Goal: Task Accomplishment & Management: Use online tool/utility

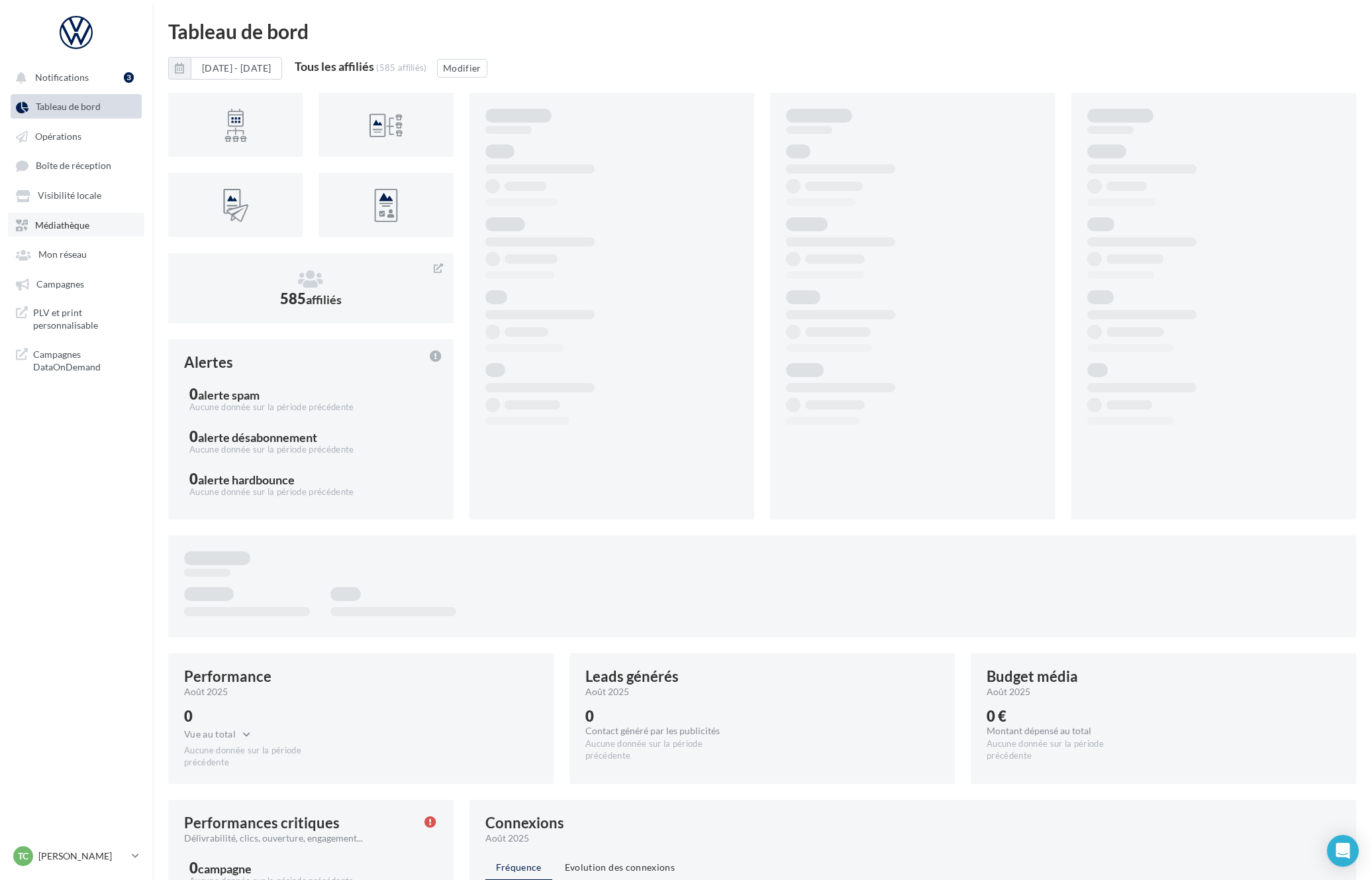
click at [59, 227] on span "Médiathèque" at bounding box center [62, 225] width 54 height 11
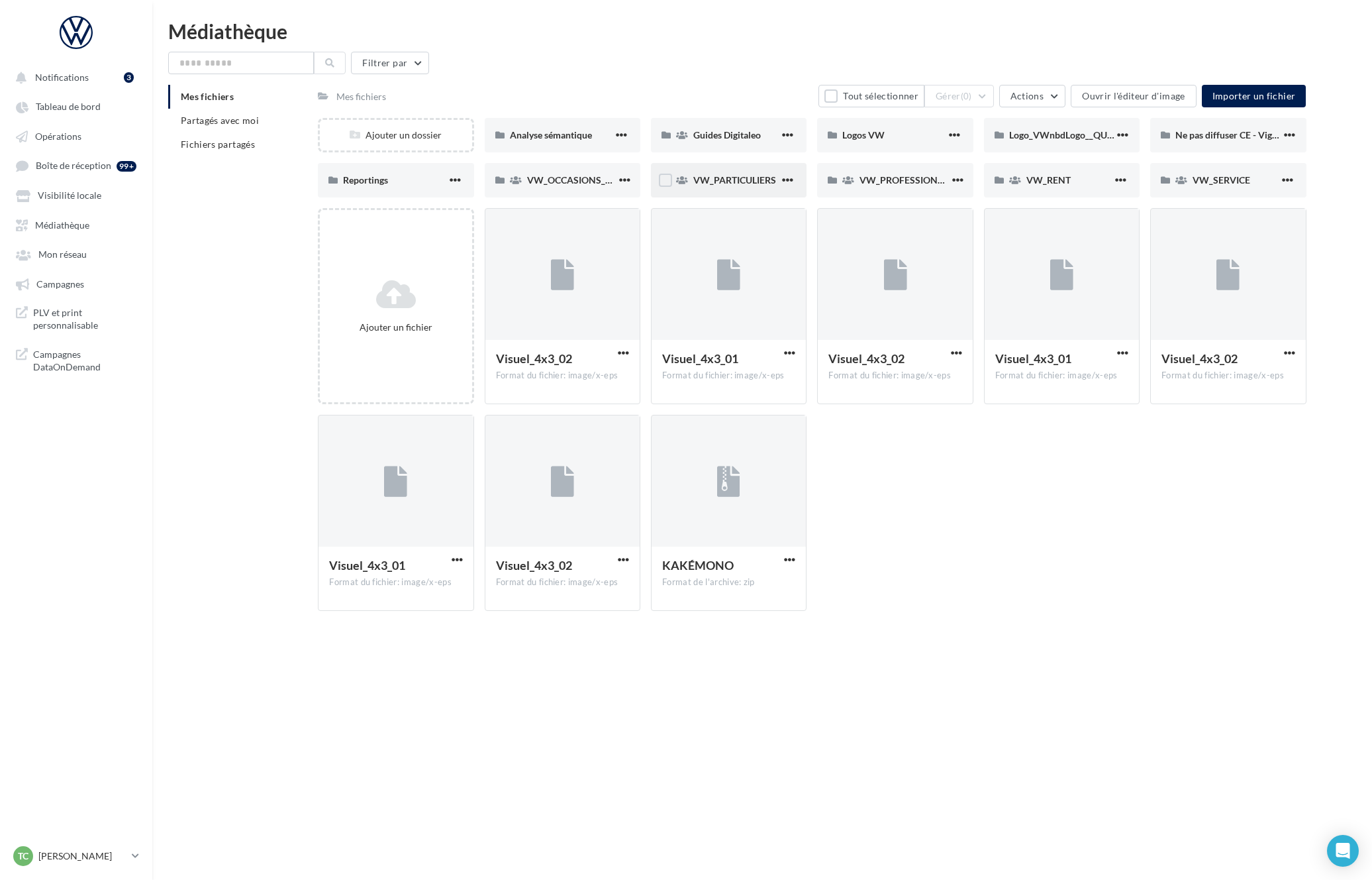
click at [733, 178] on span "VW_PARTICULIERS" at bounding box center [734, 179] width 83 height 11
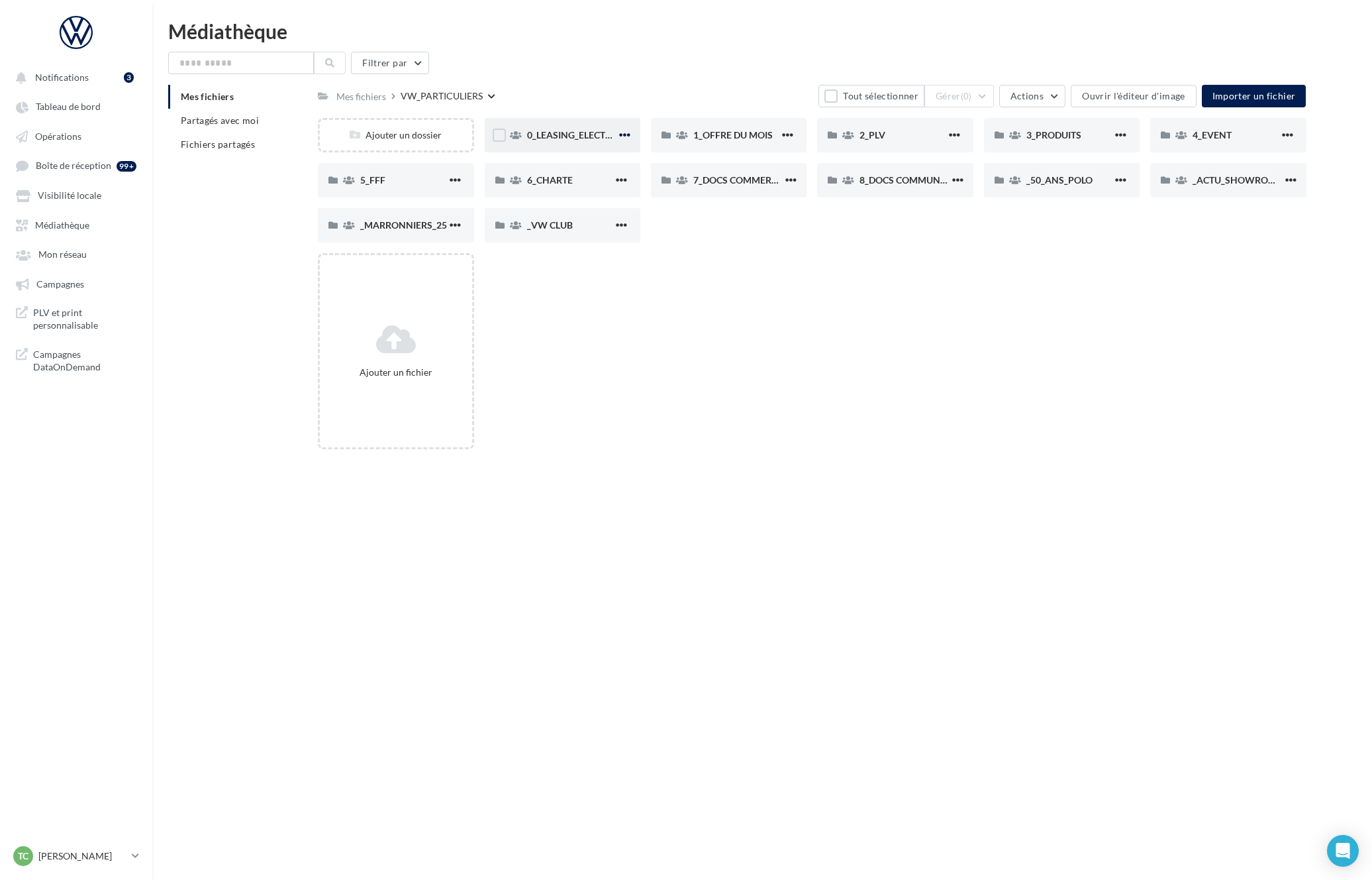
click at [629, 132] on span "button" at bounding box center [625, 134] width 11 height 11
click at [62, 217] on link "Médiathèque" at bounding box center [76, 224] width 137 height 24
click at [76, 199] on span "Visibilité locale" at bounding box center [69, 195] width 64 height 11
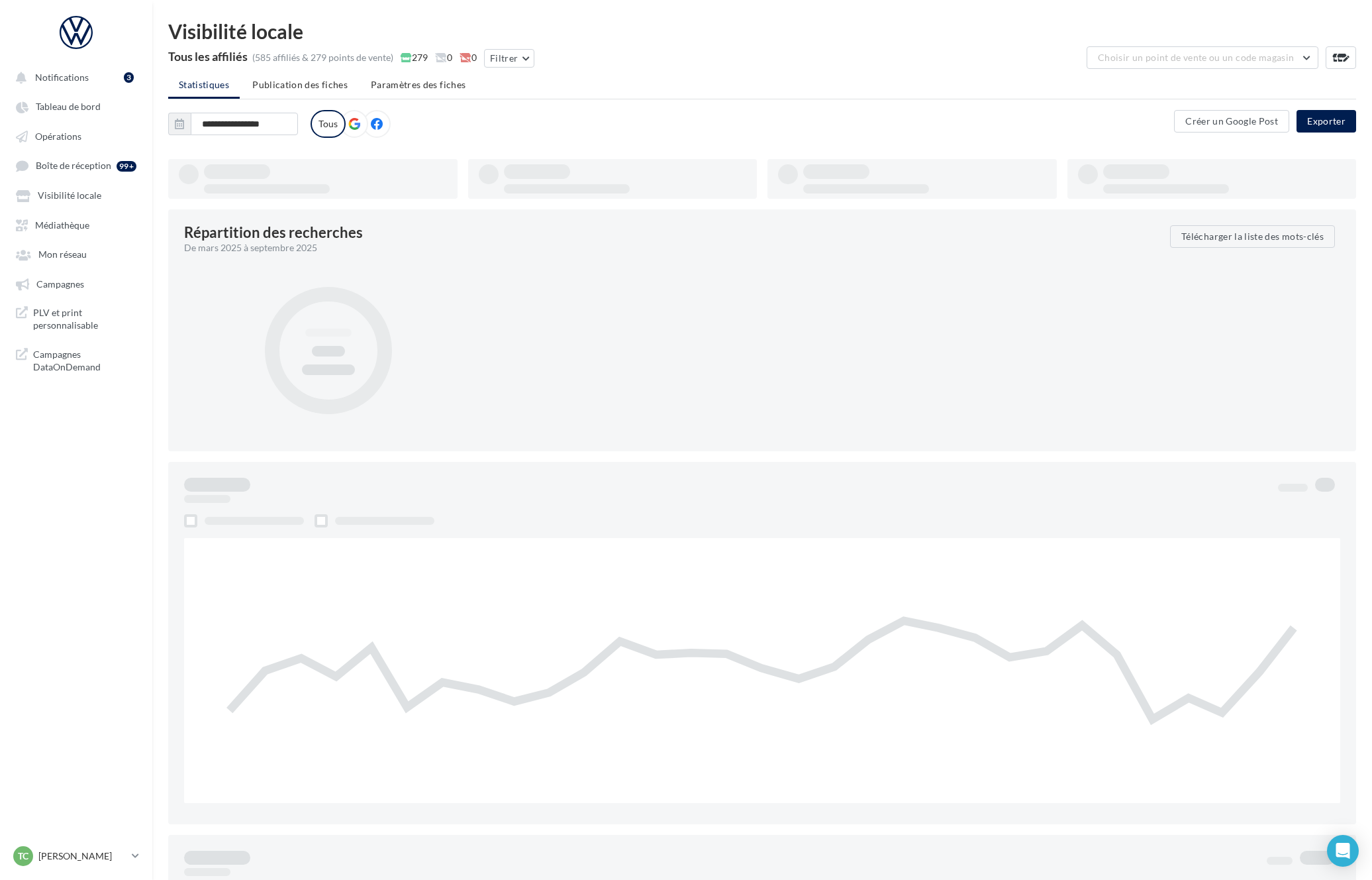
click at [79, 179] on ul "Notifications 3 Tableau de bord Opérations Boîte de réception Campagnes" at bounding box center [76, 221] width 151 height 324
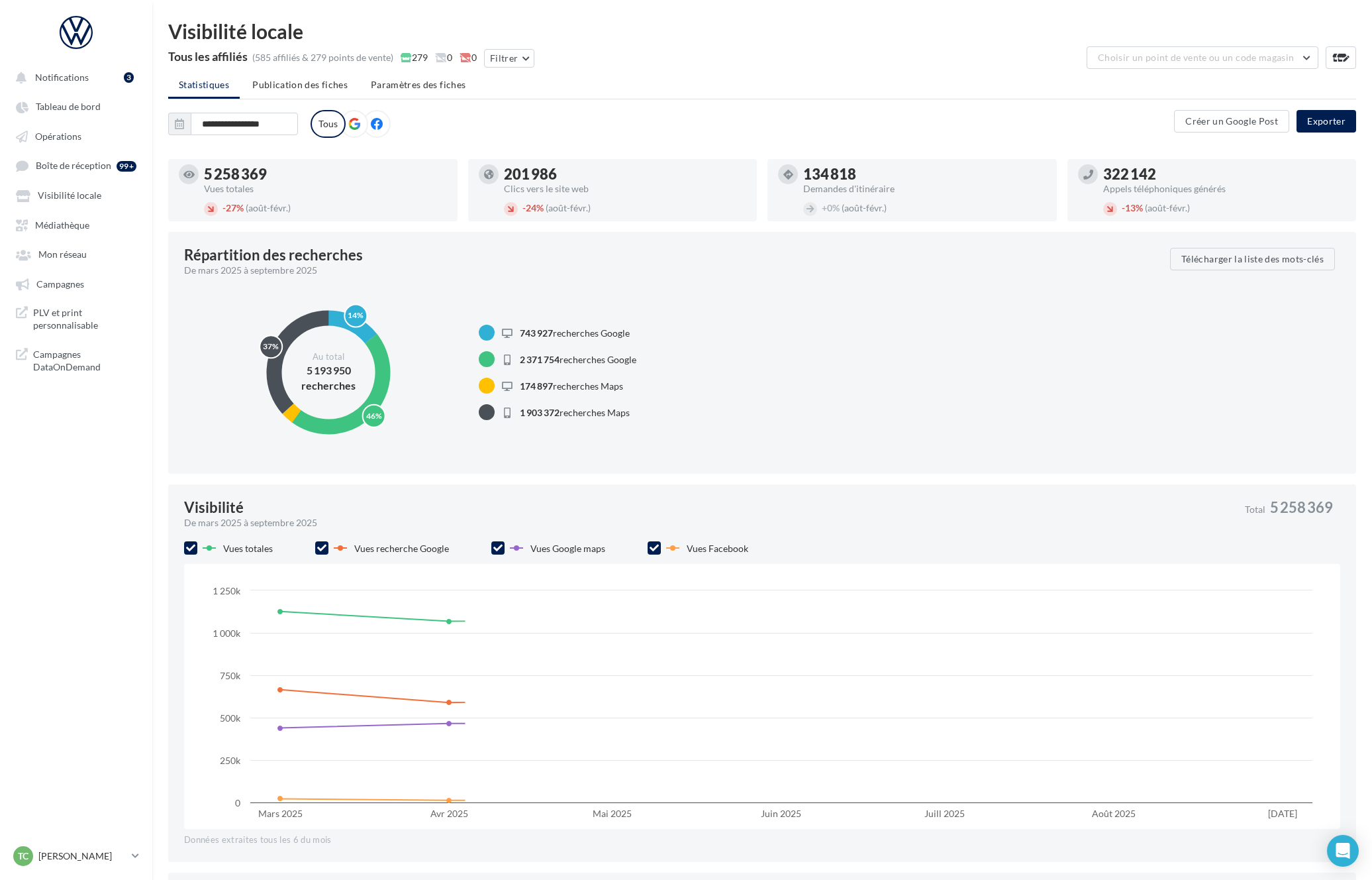
click at [84, 239] on ul "Notifications 3 Tableau de bord Opérations Boîte de réception Campagnes" at bounding box center [76, 221] width 151 height 324
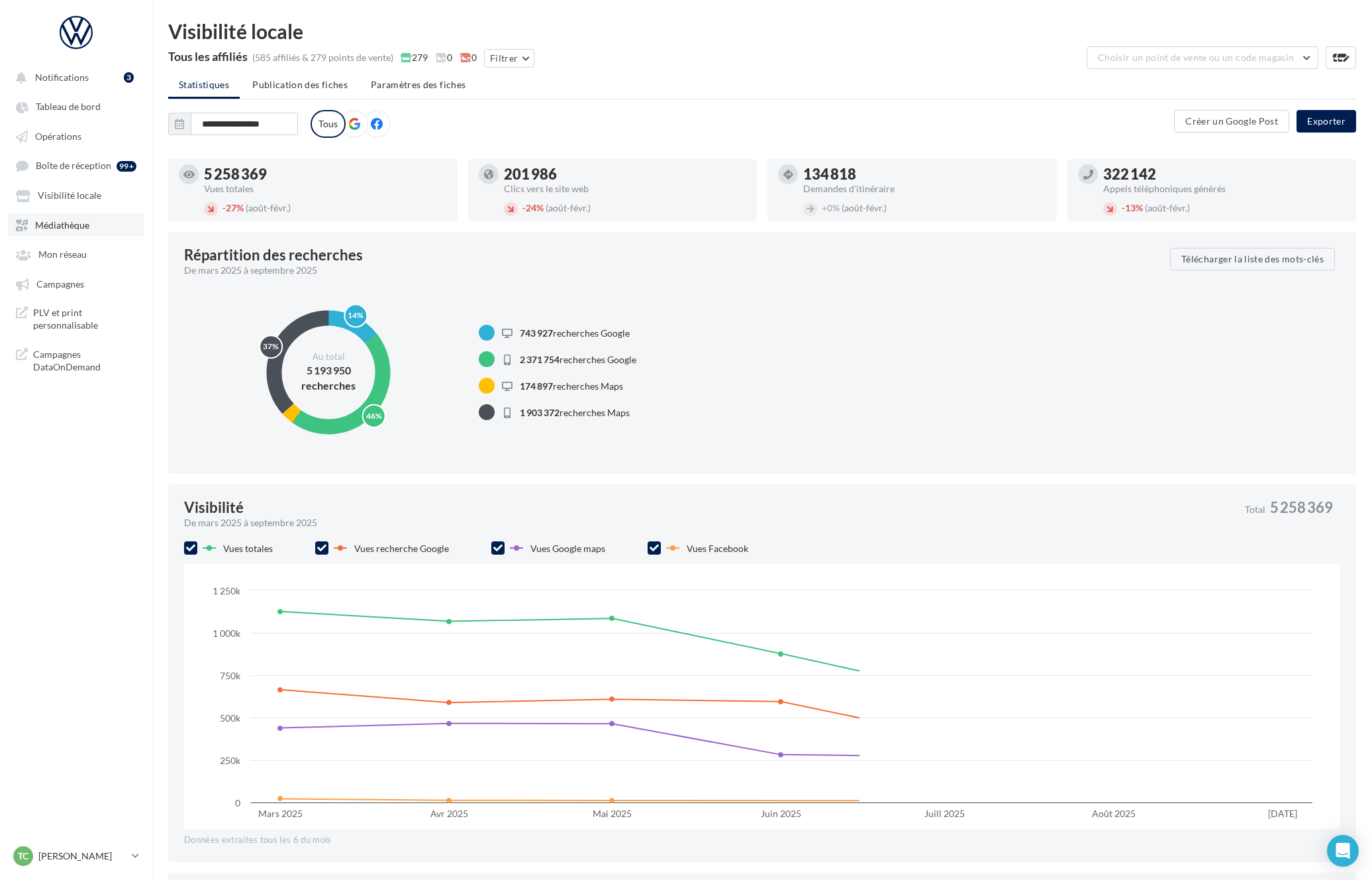
click at [84, 234] on link "Médiathèque" at bounding box center [76, 224] width 137 height 24
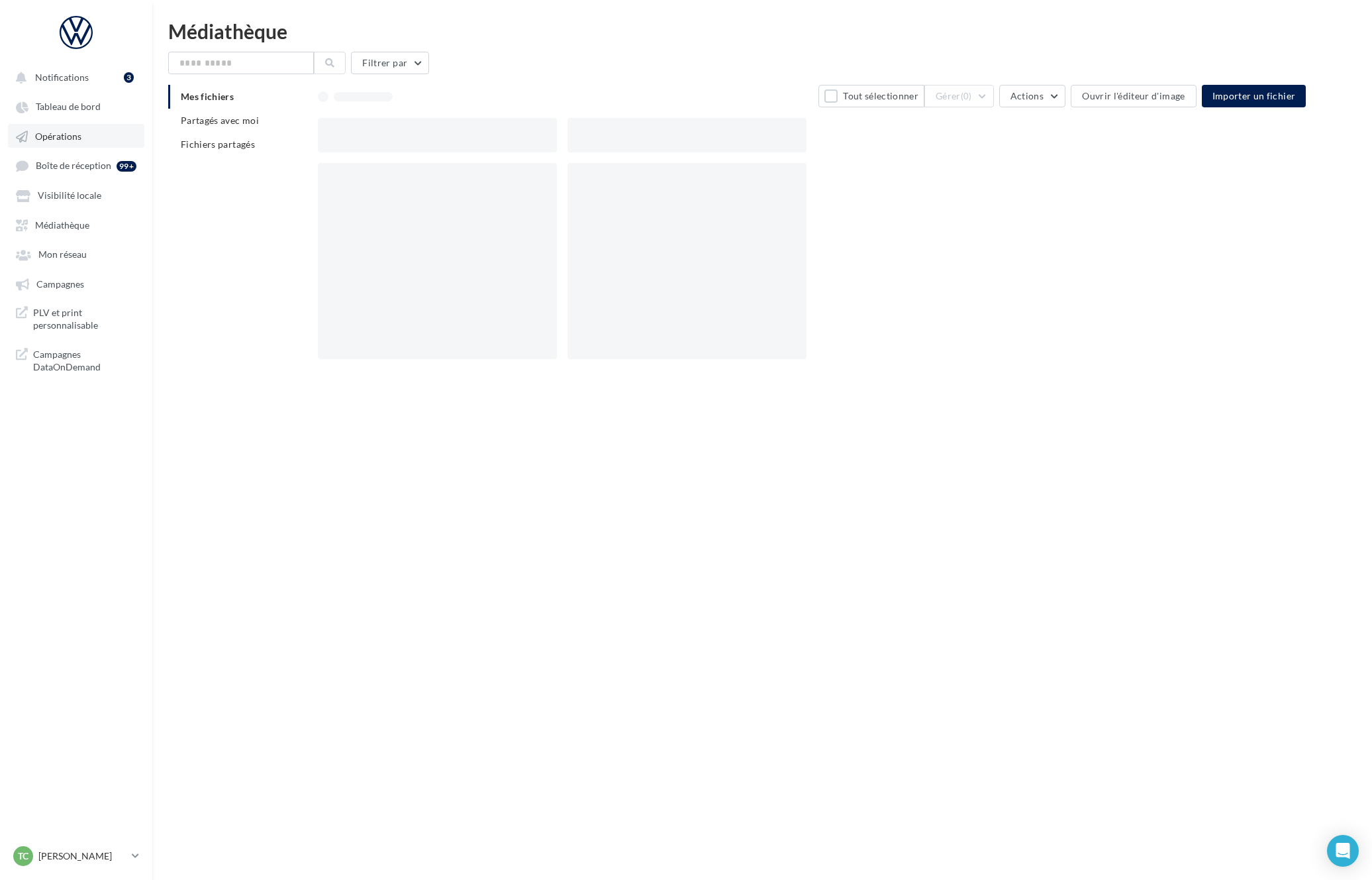
click at [79, 131] on span "Opérations" at bounding box center [57, 136] width 46 height 11
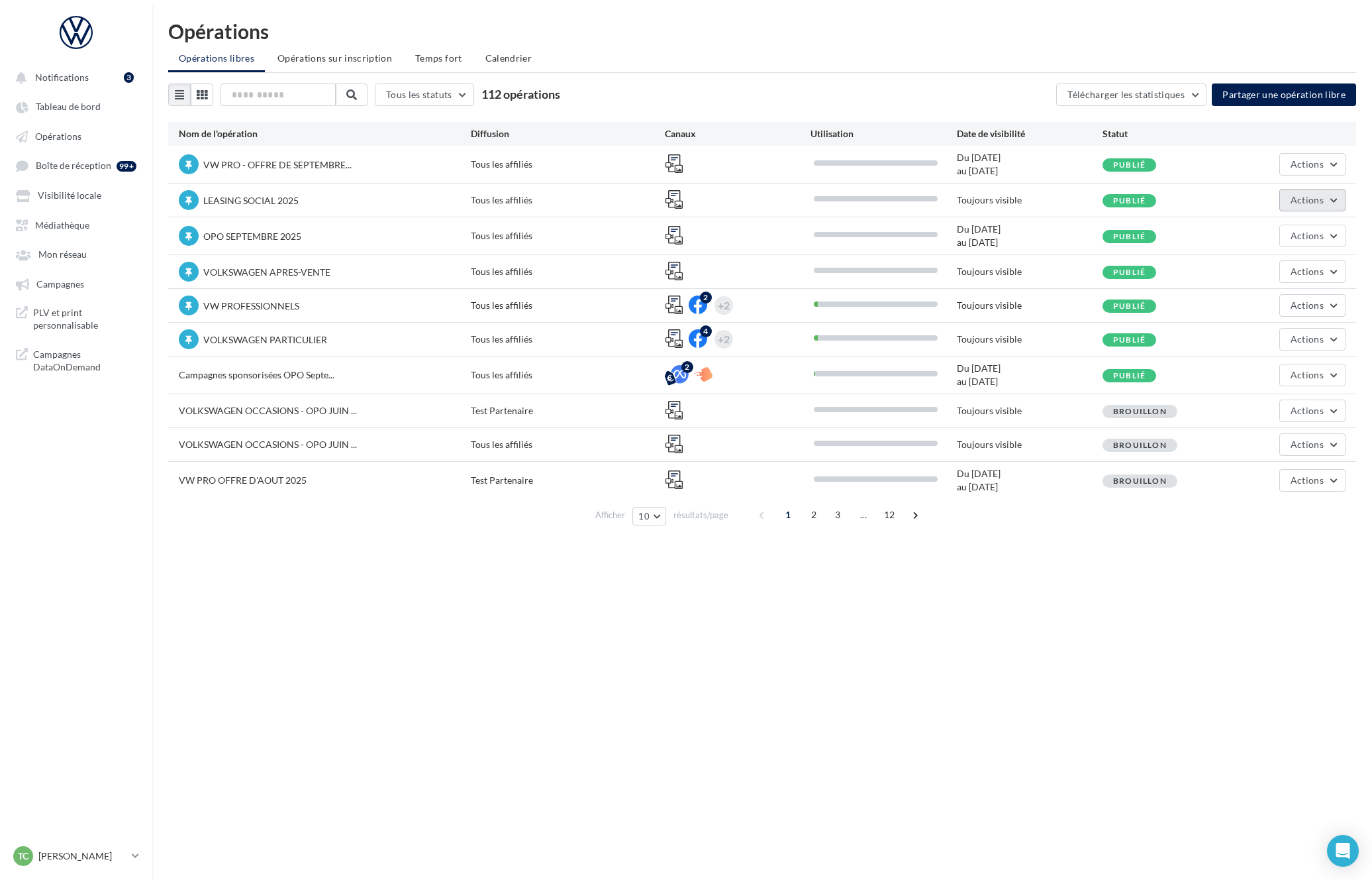
click at [1307, 192] on button "Actions" at bounding box center [1313, 200] width 66 height 23
click at [1236, 230] on button "Editer" at bounding box center [1275, 232] width 140 height 35
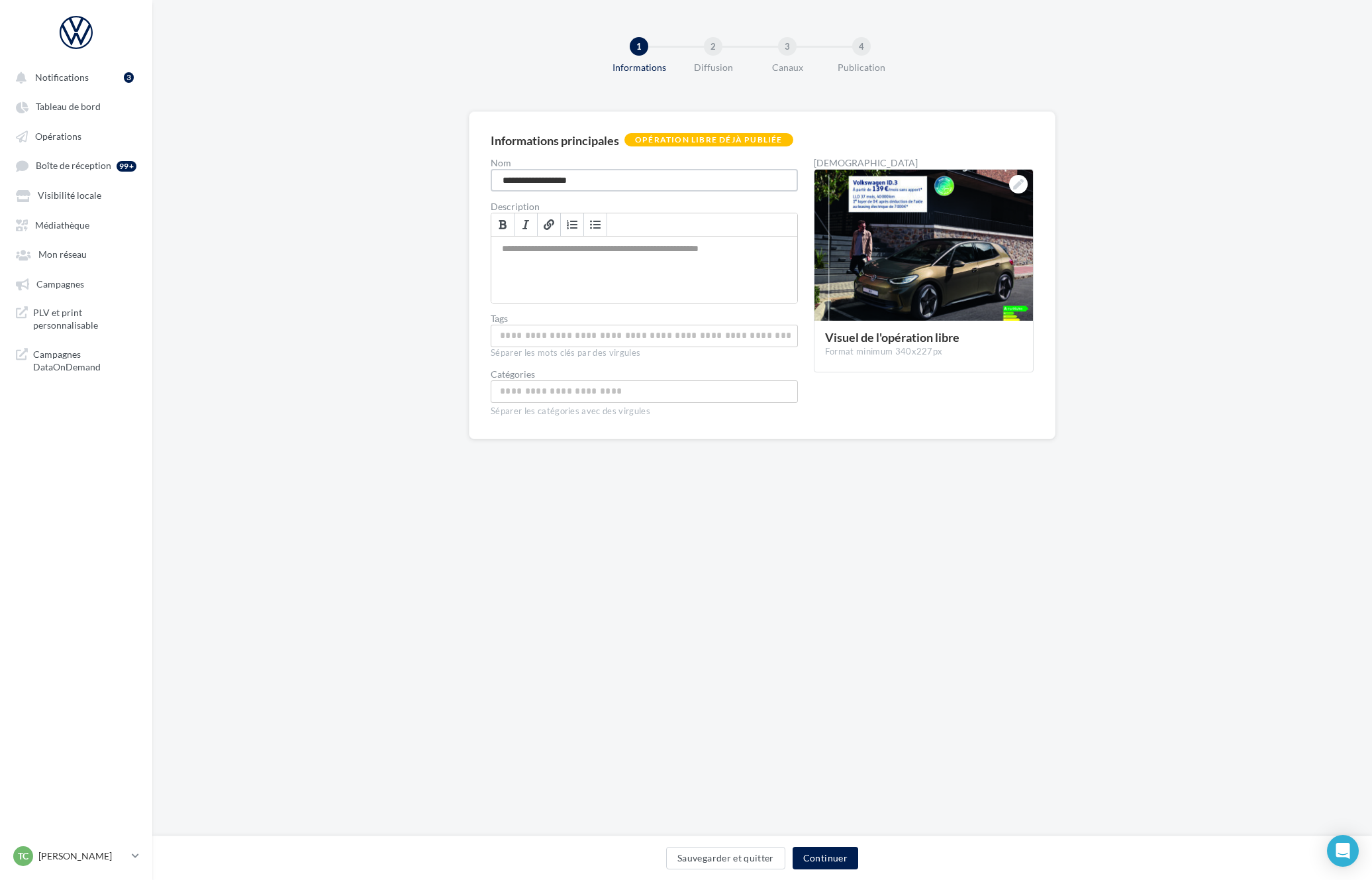
click at [559, 186] on input "**********" at bounding box center [644, 180] width 308 height 23
click at [555, 181] on input "**********" at bounding box center [644, 180] width 308 height 23
type input "**********"
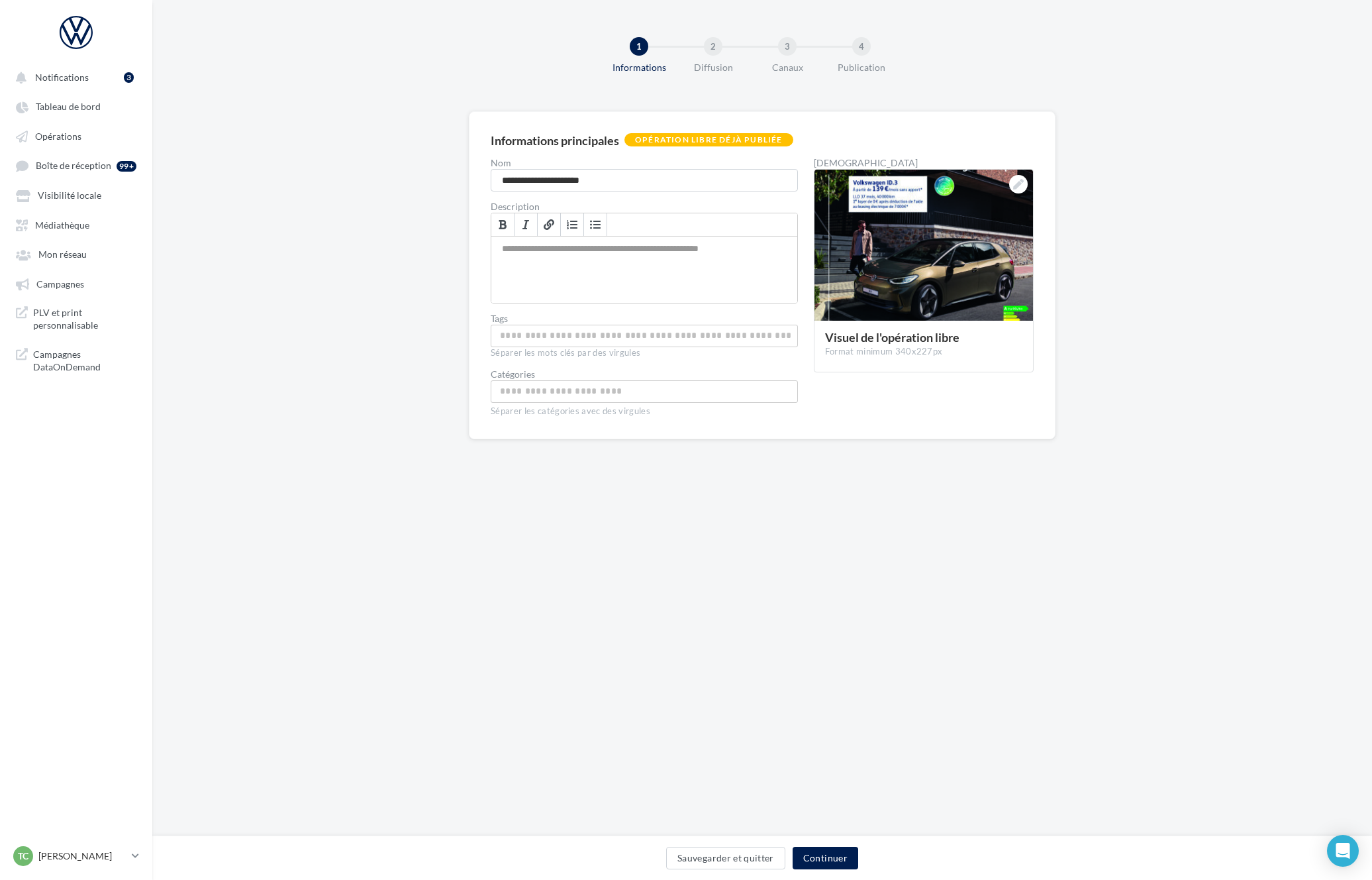
click at [820, 836] on div "Sauvegarder et quitter Continuer" at bounding box center [762, 857] width 1220 height 44
click at [817, 858] on button "Continuer" at bounding box center [825, 858] width 65 height 23
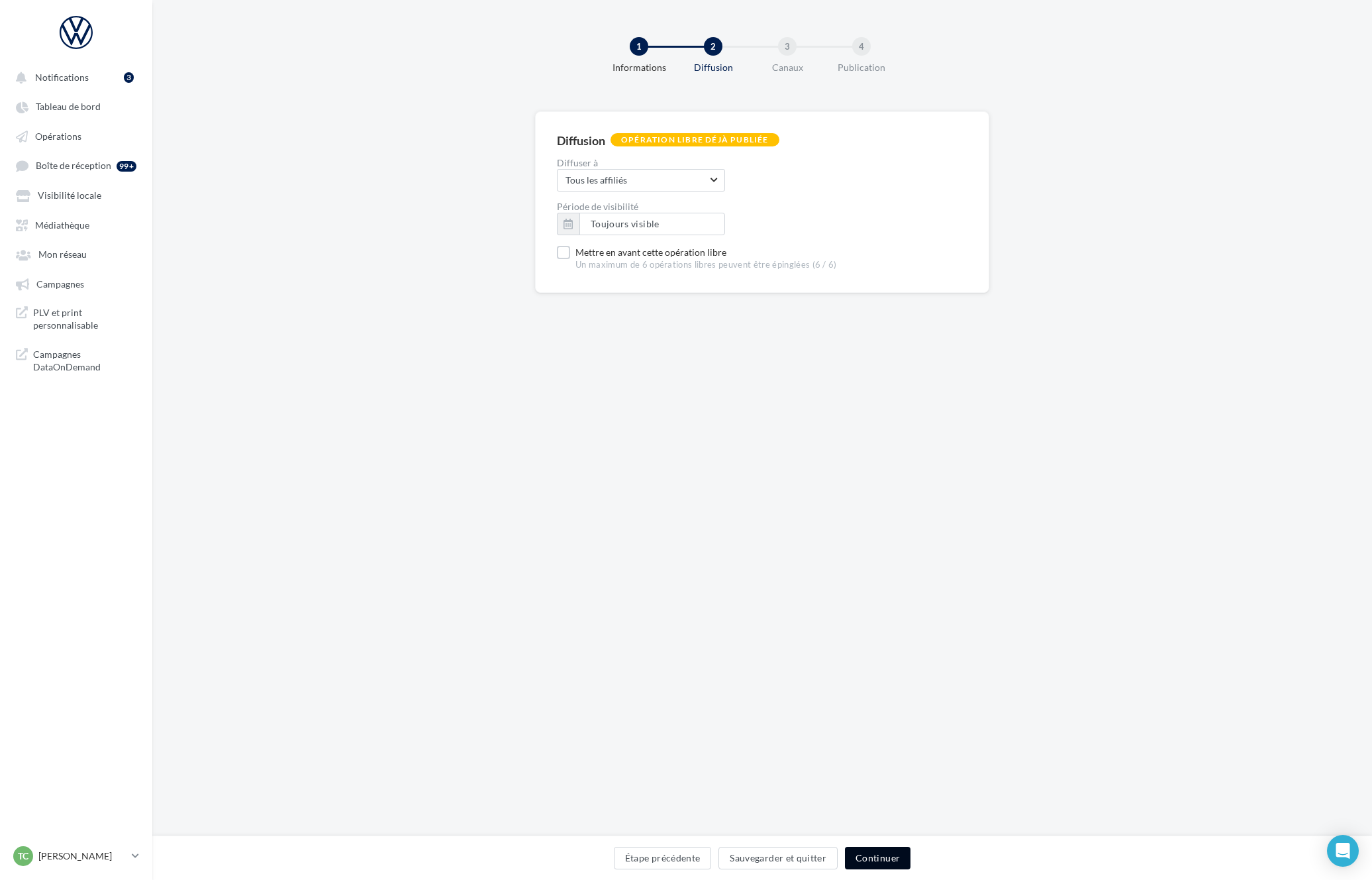
click at [861, 856] on button "Continuer" at bounding box center [877, 858] width 65 height 23
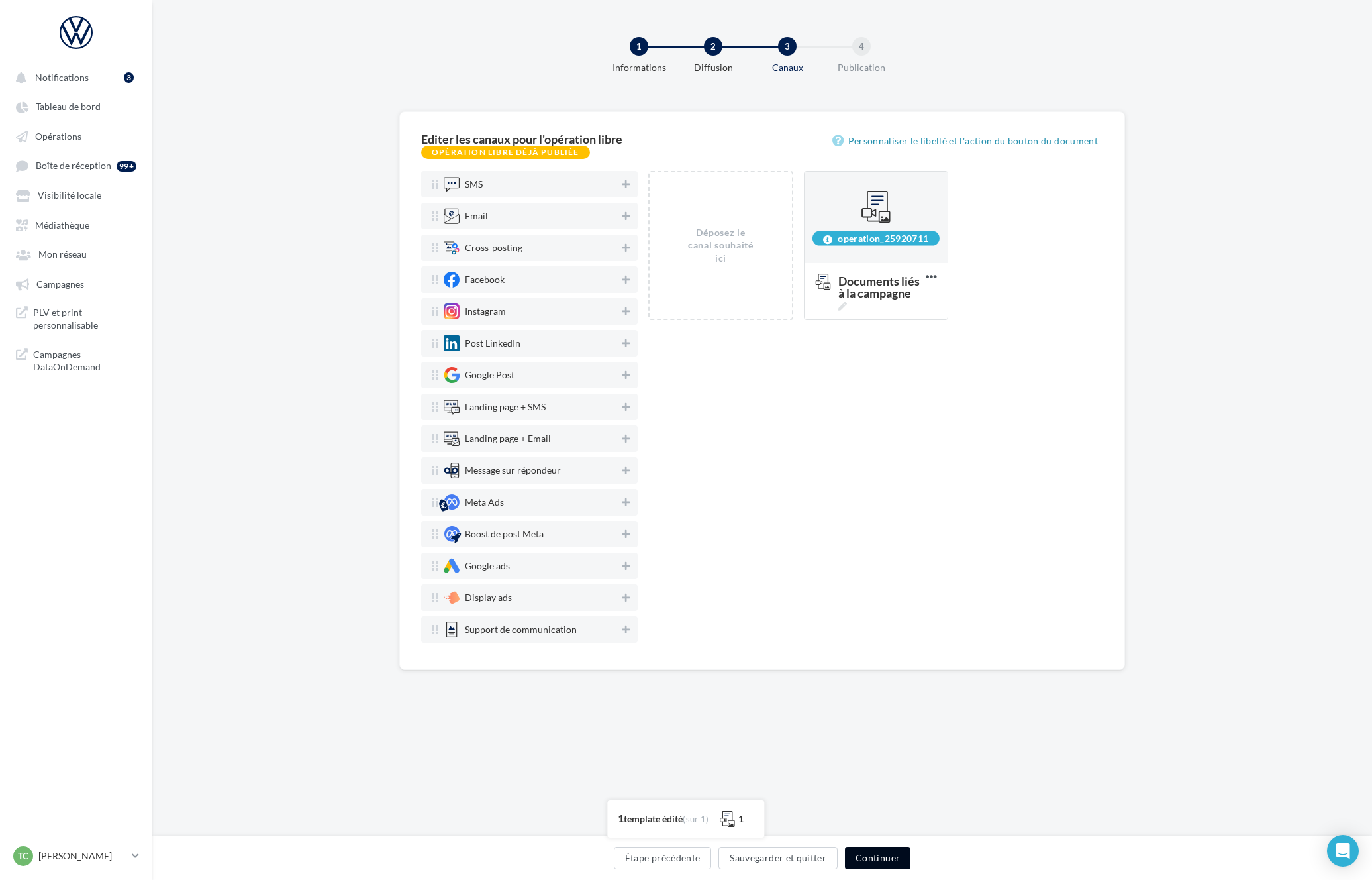
click at [873, 856] on button "Continuer" at bounding box center [877, 858] width 65 height 23
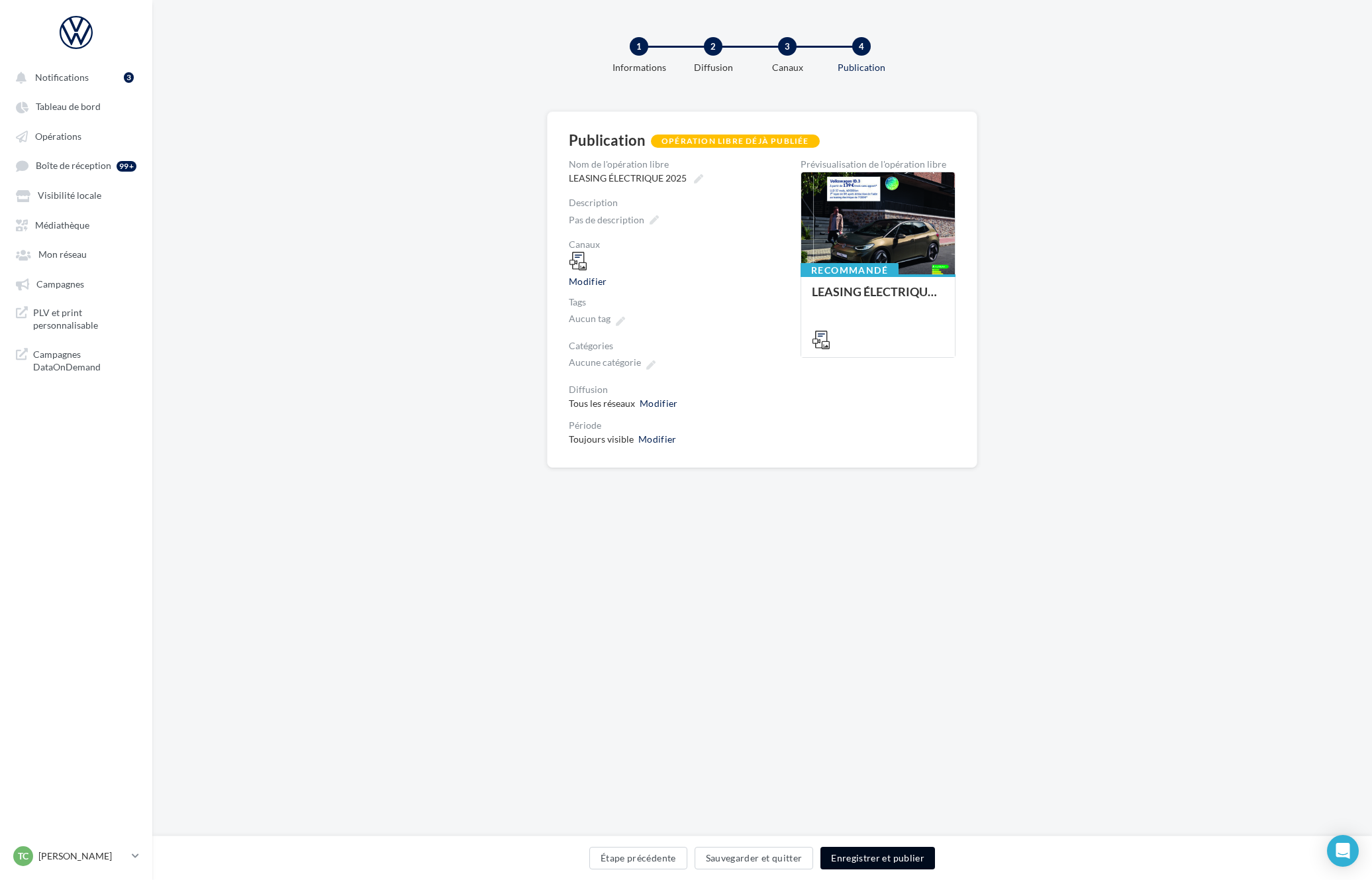
click at [880, 857] on button "Enregistrer et publier" at bounding box center [878, 858] width 115 height 23
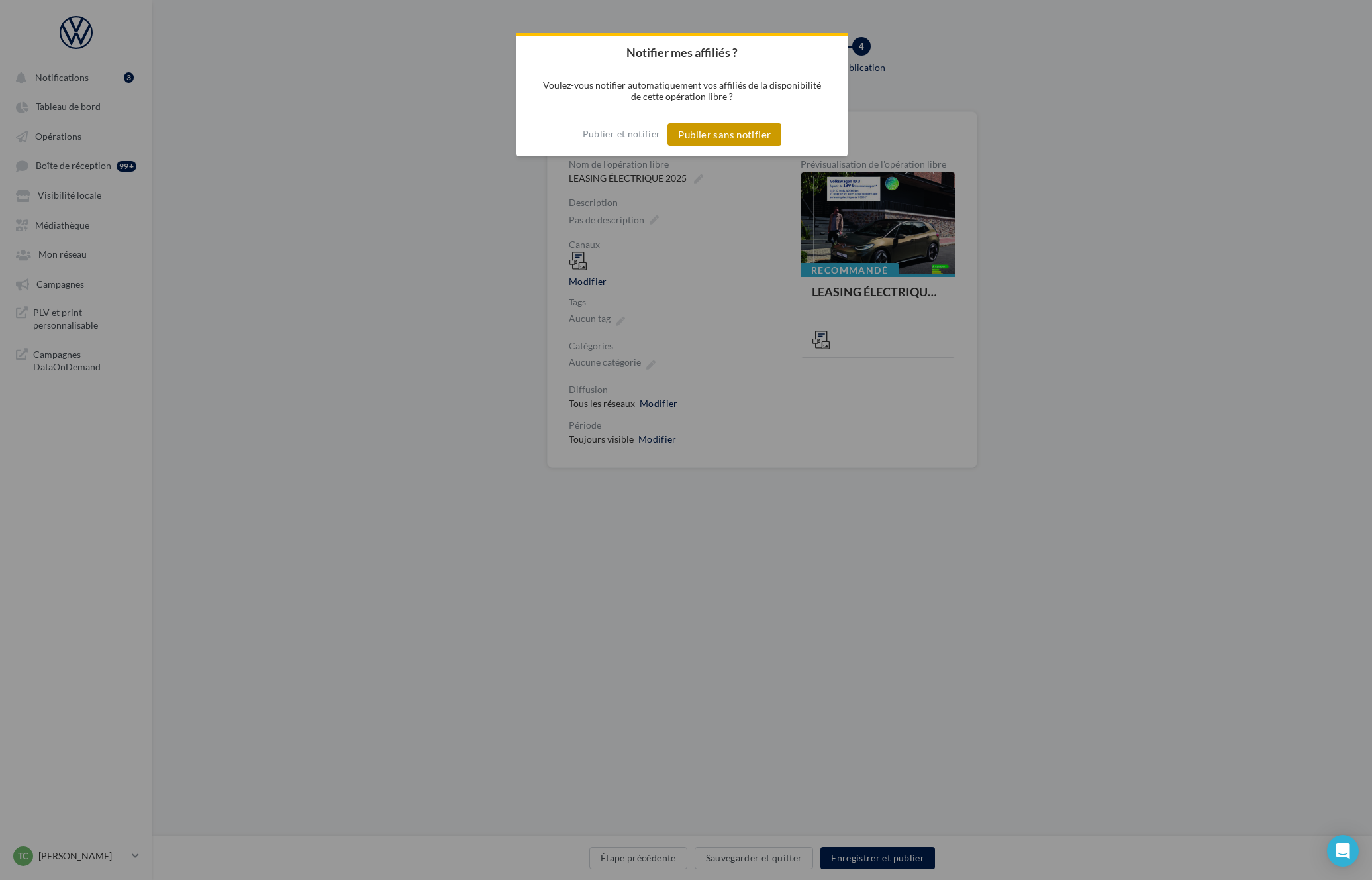
click at [733, 134] on button "Publier sans notifier" at bounding box center [724, 134] width 114 height 23
